Goal: Task Accomplishment & Management: Use online tool/utility

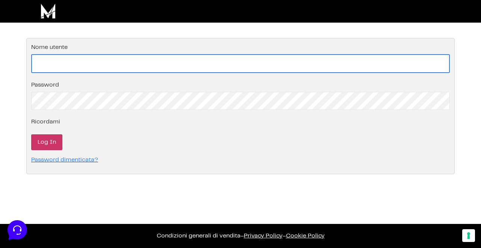
type input "[EMAIL_ADDRESS][DOMAIN_NAME]"
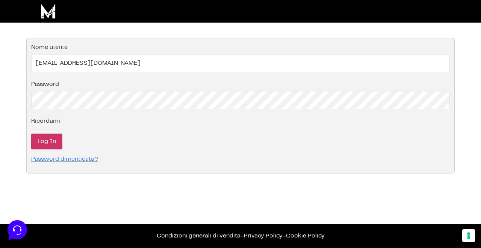
click at [38, 140] on input "Log In" at bounding box center [46, 141] width 31 height 16
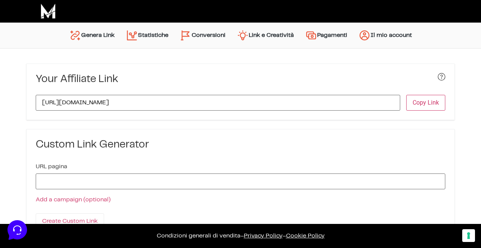
click at [112, 41] on link "Genera Link" at bounding box center [92, 35] width 57 height 18
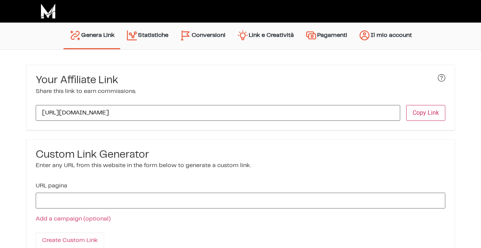
click at [145, 38] on link "Statistiche" at bounding box center [147, 35] width 54 height 19
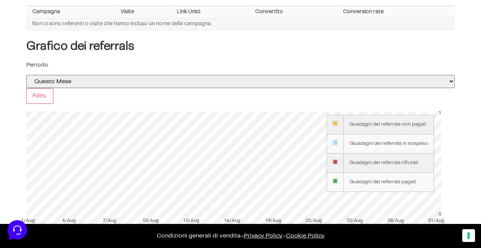
scroll to position [127, 0]
